Goal: Task Accomplishment & Management: Use online tool/utility

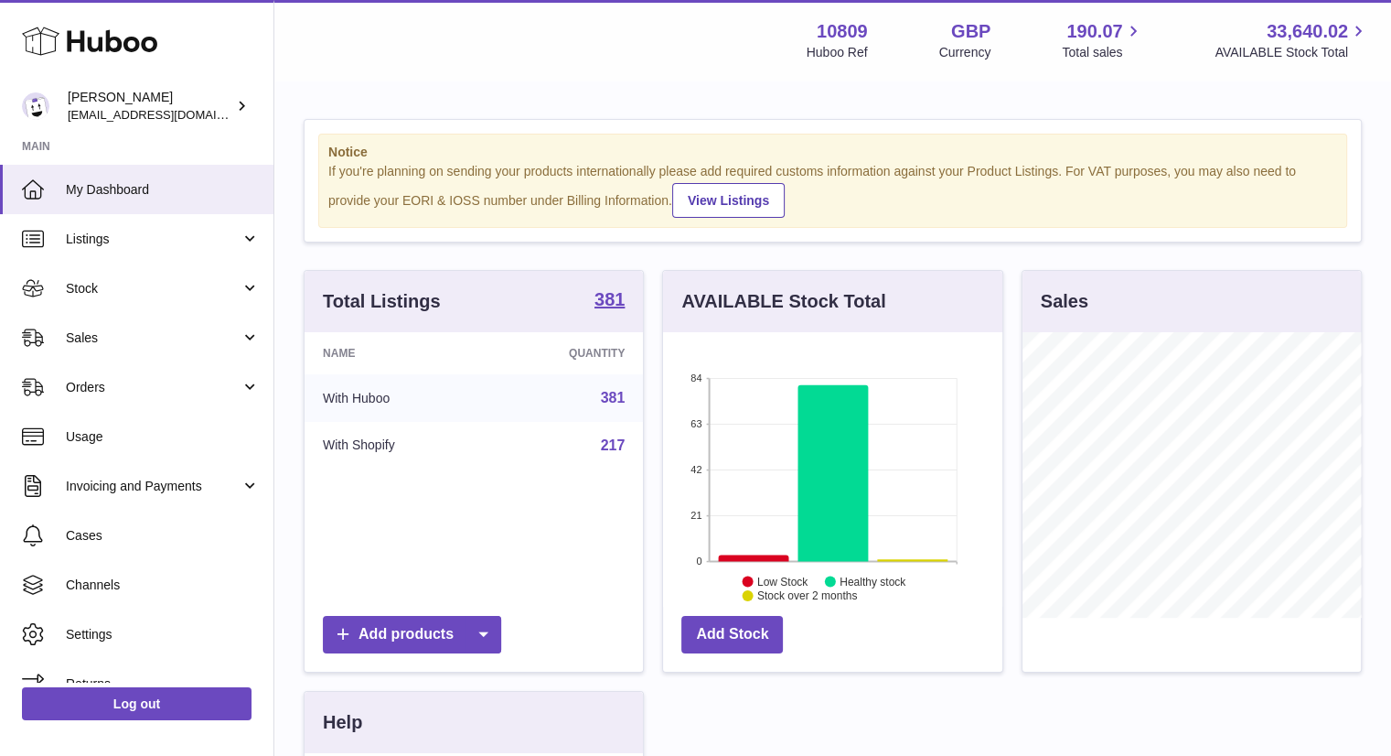
scroll to position [285, 339]
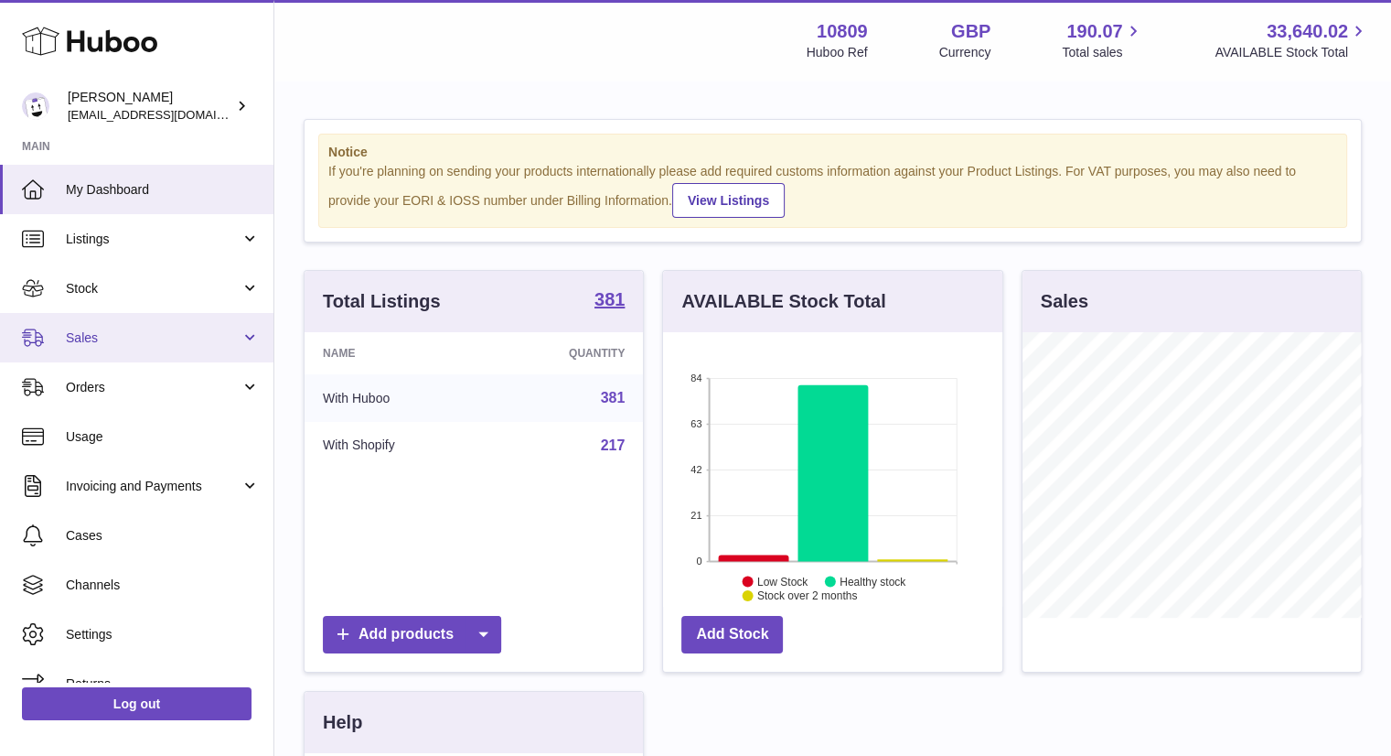
click at [93, 330] on span "Sales" at bounding box center [153, 337] width 175 height 17
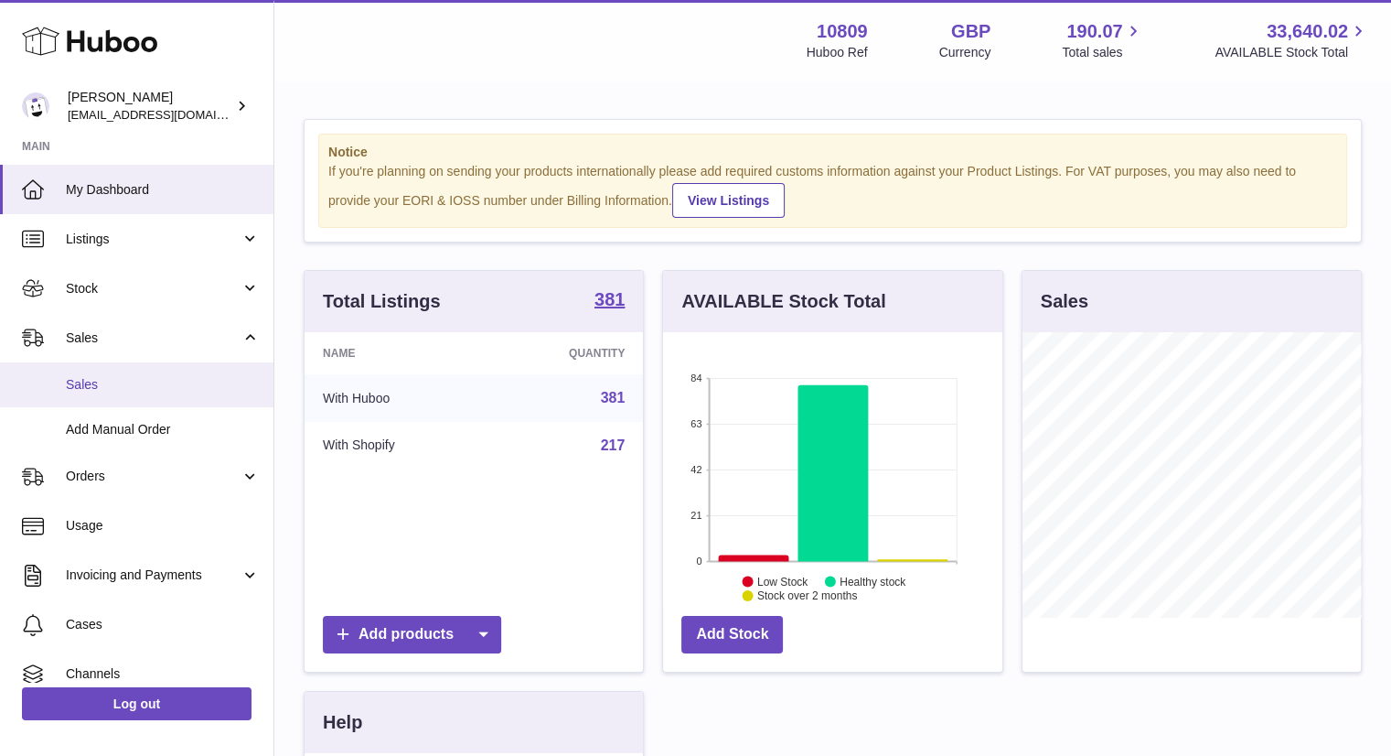
click at [72, 381] on span "Sales" at bounding box center [163, 384] width 194 height 17
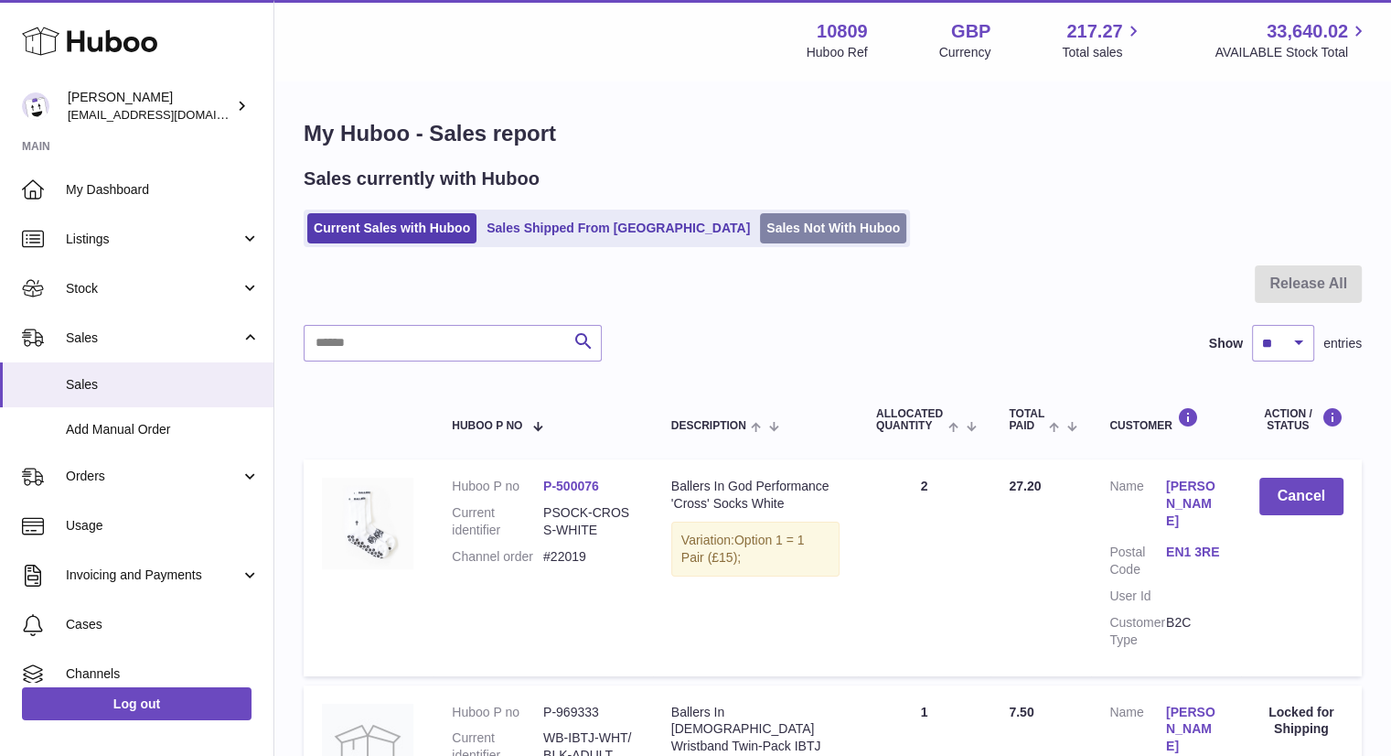
click at [760, 228] on link "Sales Not With Huboo" at bounding box center [833, 228] width 146 height 30
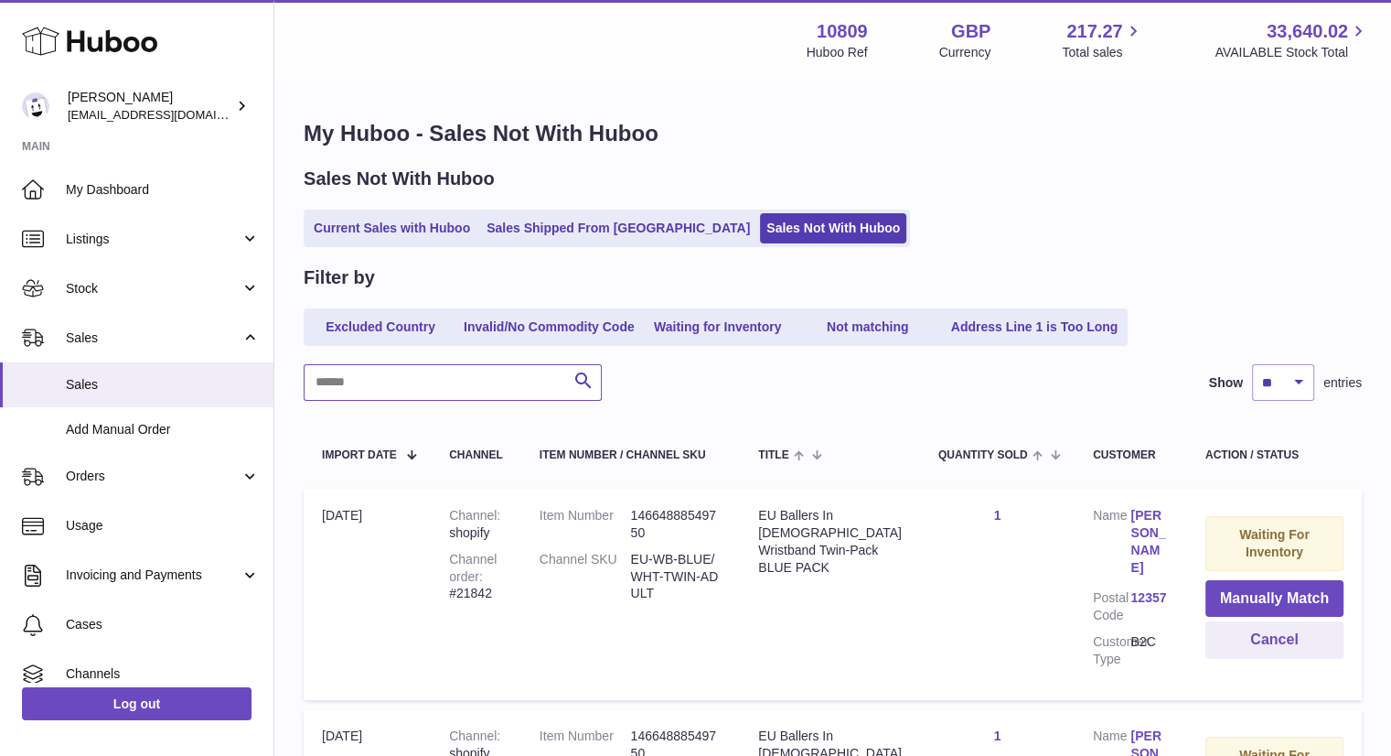
click at [394, 384] on input "text" at bounding box center [453, 382] width 298 height 37
type input "*****"
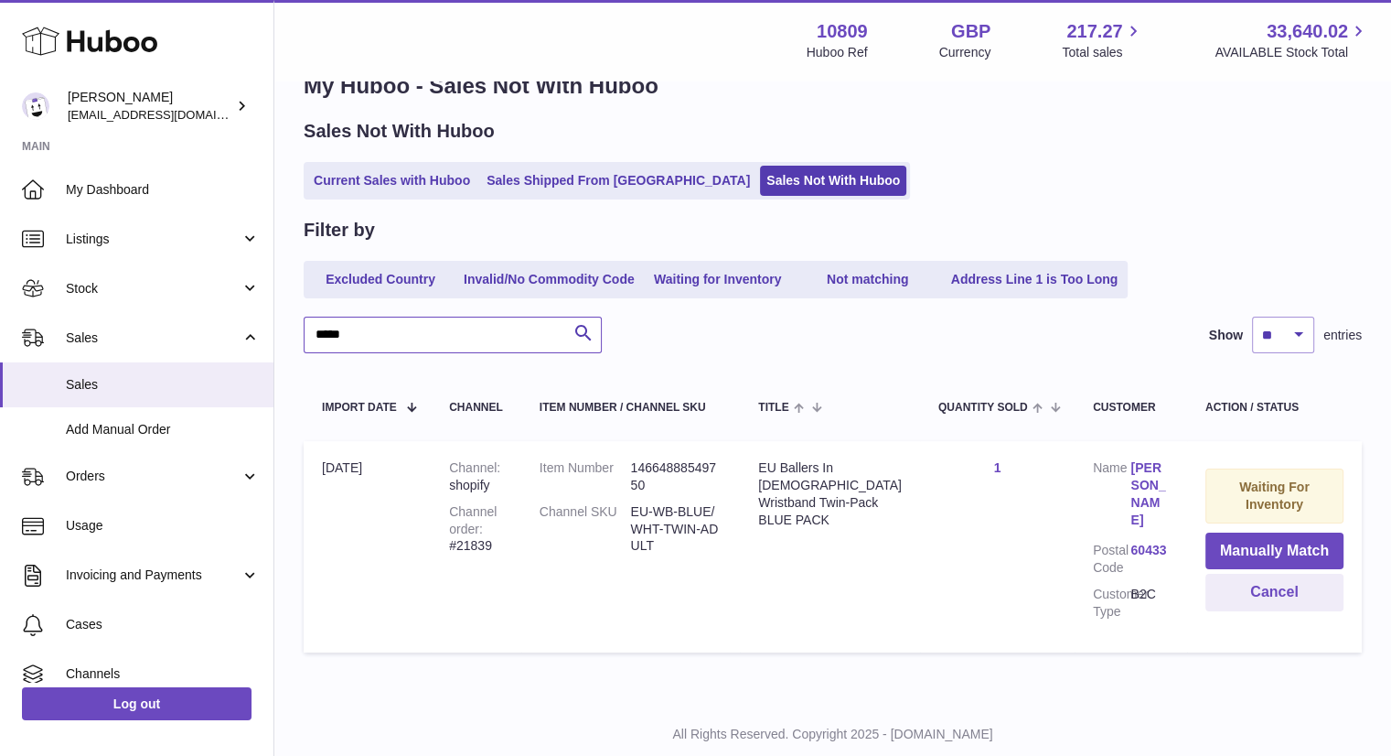
scroll to position [73, 0]
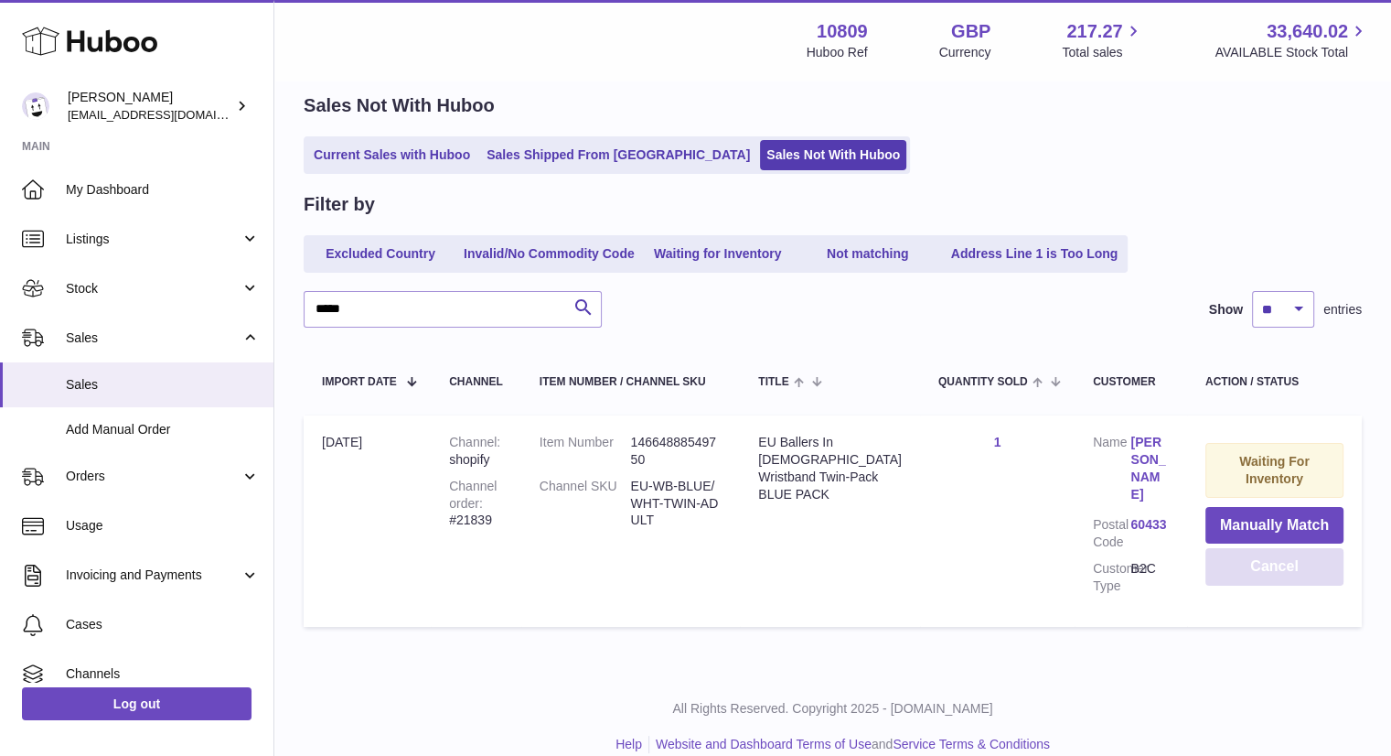
click at [1282, 564] on button "Cancel" at bounding box center [1275, 567] width 138 height 38
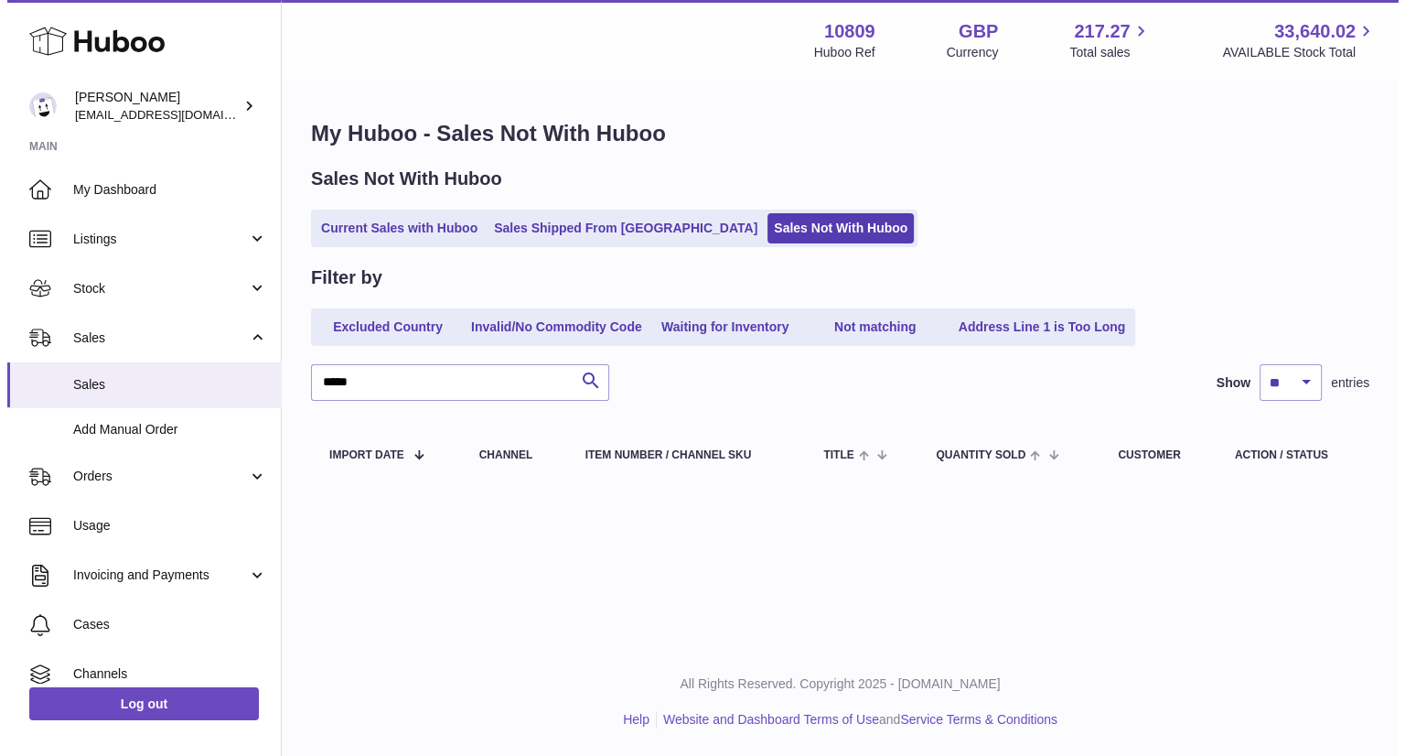
scroll to position [0, 0]
